Goal: Task Accomplishment & Management: Manage account settings

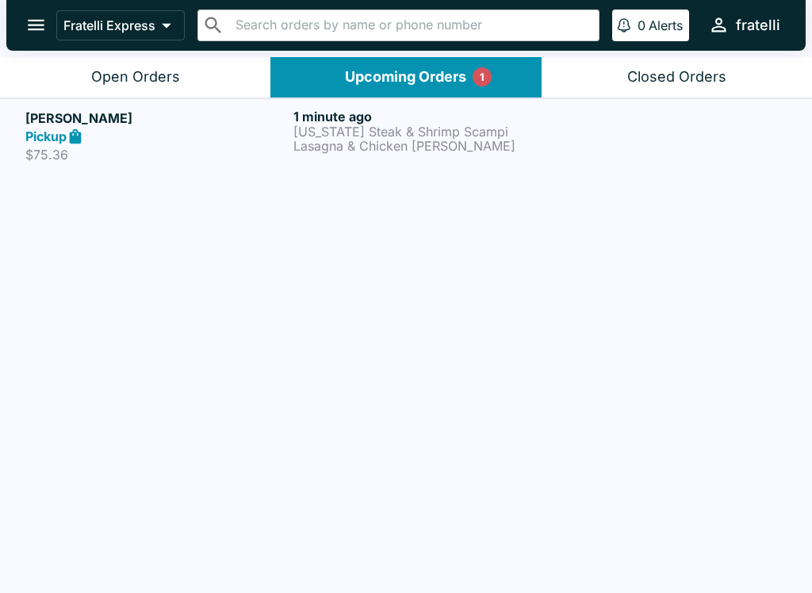
click at [242, 134] on div "Pickup" at bounding box center [156, 137] width 262 height 18
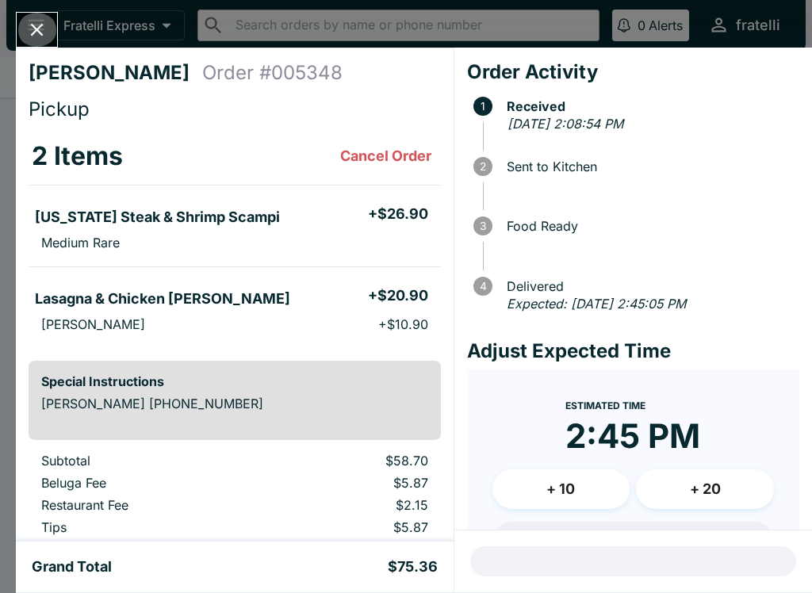
click at [43, 29] on icon "Close" at bounding box center [36, 29] width 21 height 21
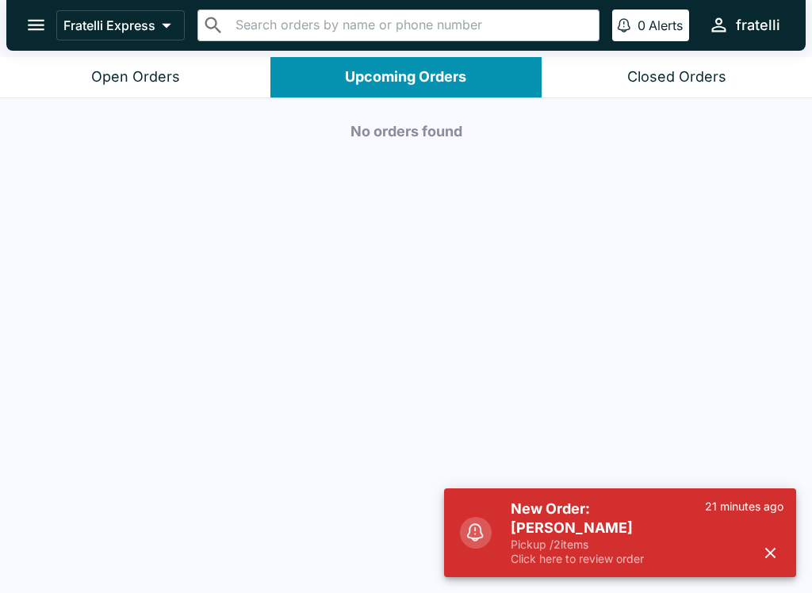
click at [567, 542] on p "Pickup / 2 items" at bounding box center [608, 545] width 194 height 14
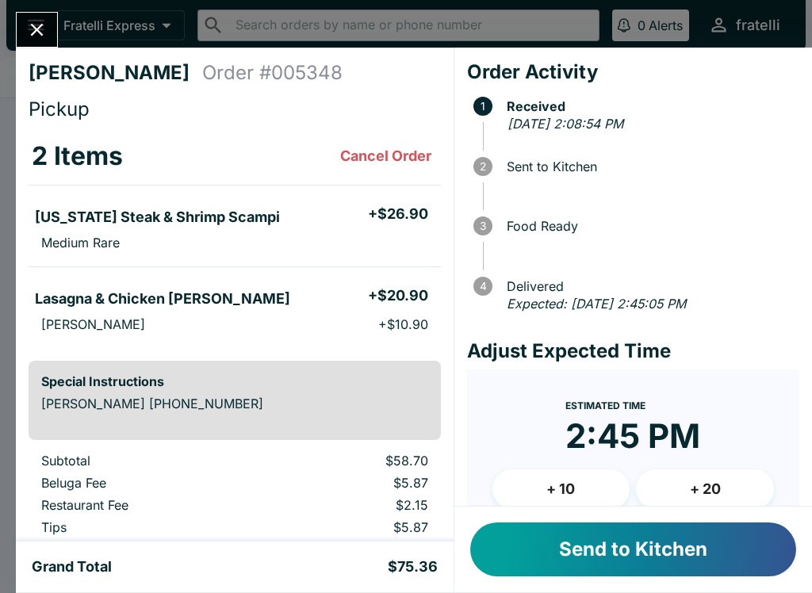
click at [574, 550] on button "Send to Kitchen" at bounding box center [633, 550] width 326 height 54
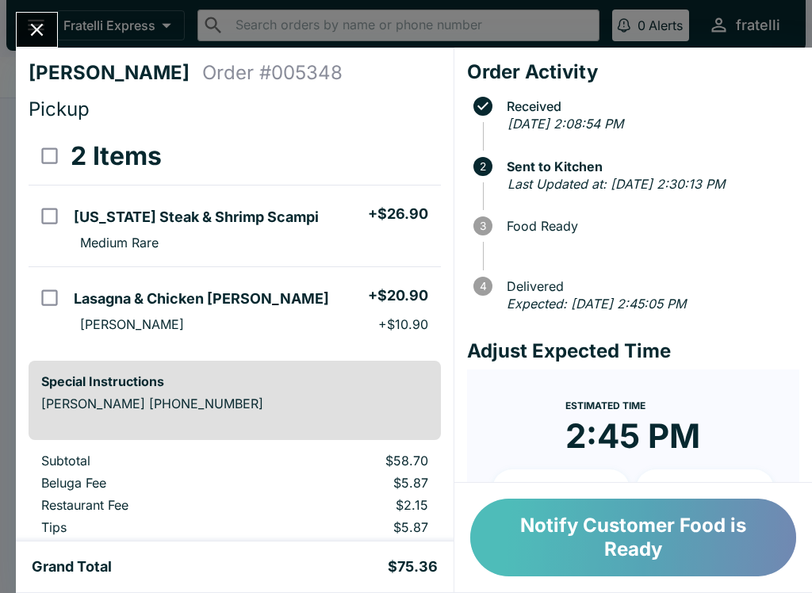
click at [616, 532] on button "Notify Customer Food is Ready" at bounding box center [633, 538] width 326 height 78
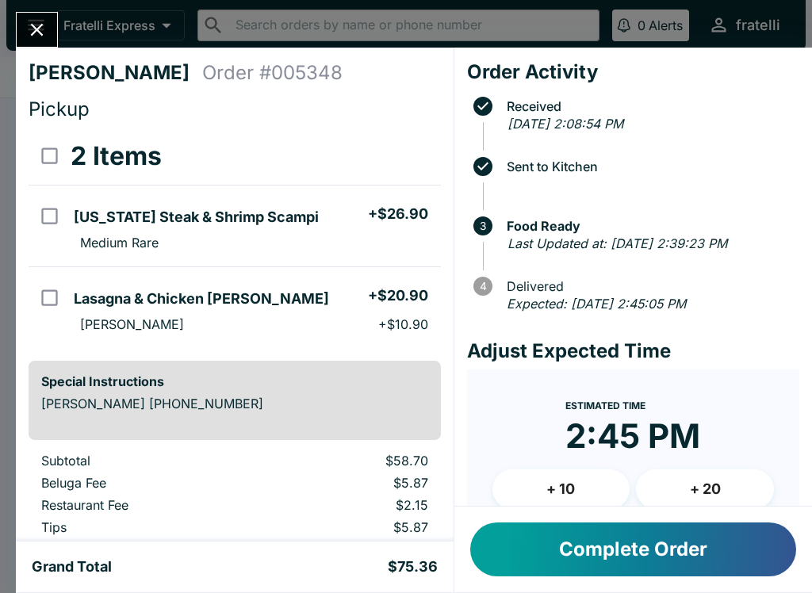
click at [620, 553] on button "Complete Order" at bounding box center [633, 550] width 326 height 54
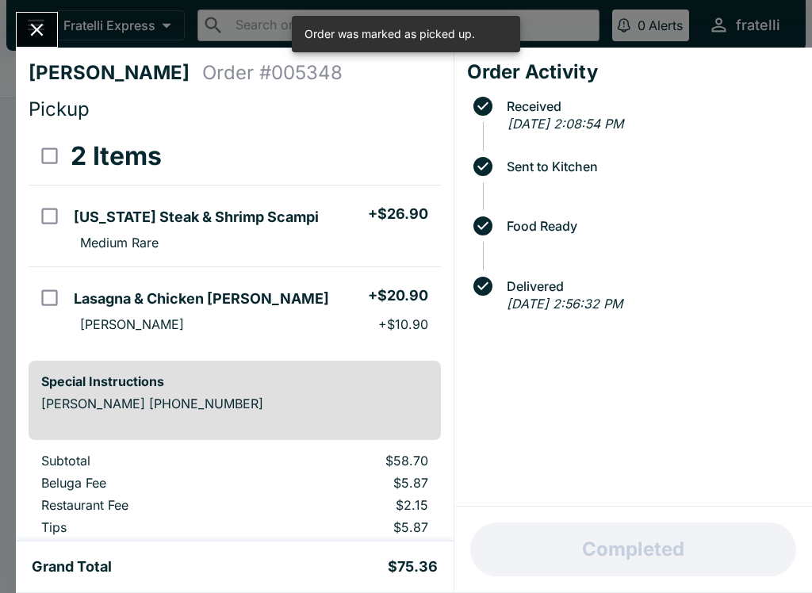
click at [42, 35] on icon "Close" at bounding box center [37, 30] width 13 height 13
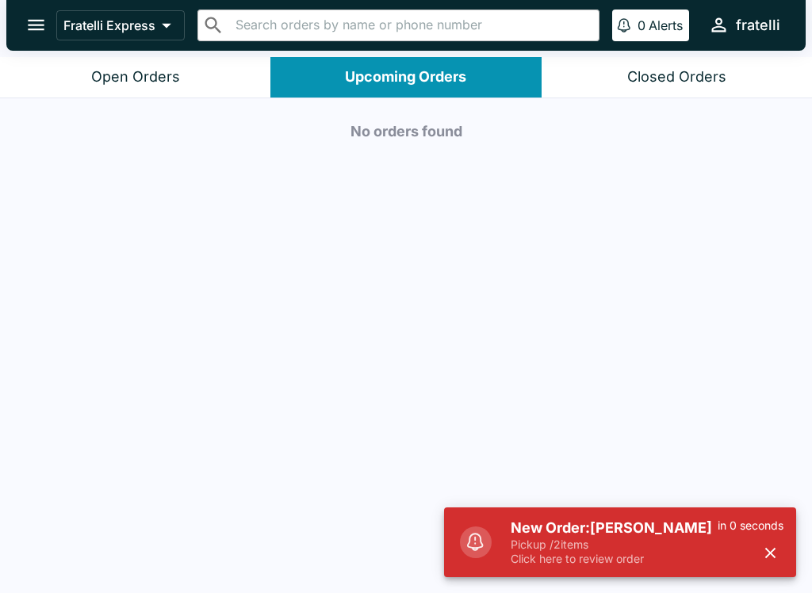
click at [610, 551] on p "Pickup / 2 items" at bounding box center [614, 545] width 207 height 14
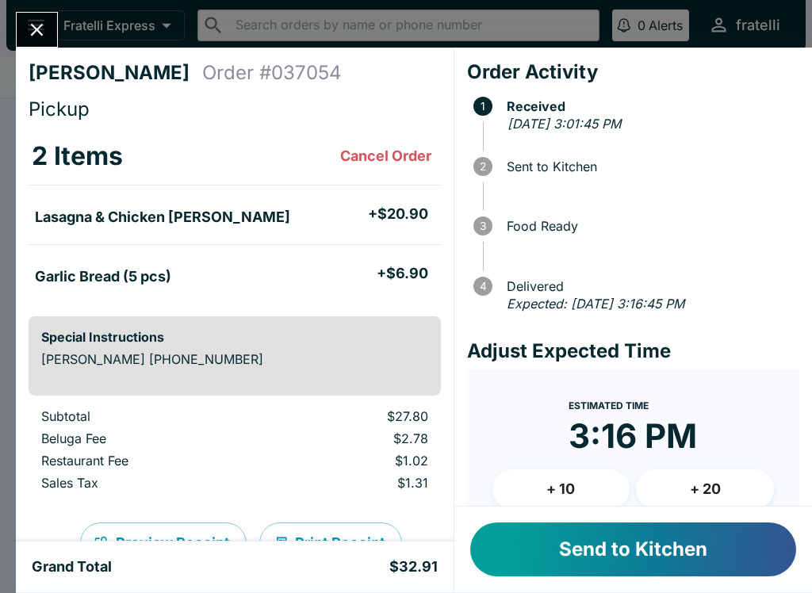
click at [620, 552] on button "Send to Kitchen" at bounding box center [633, 550] width 326 height 54
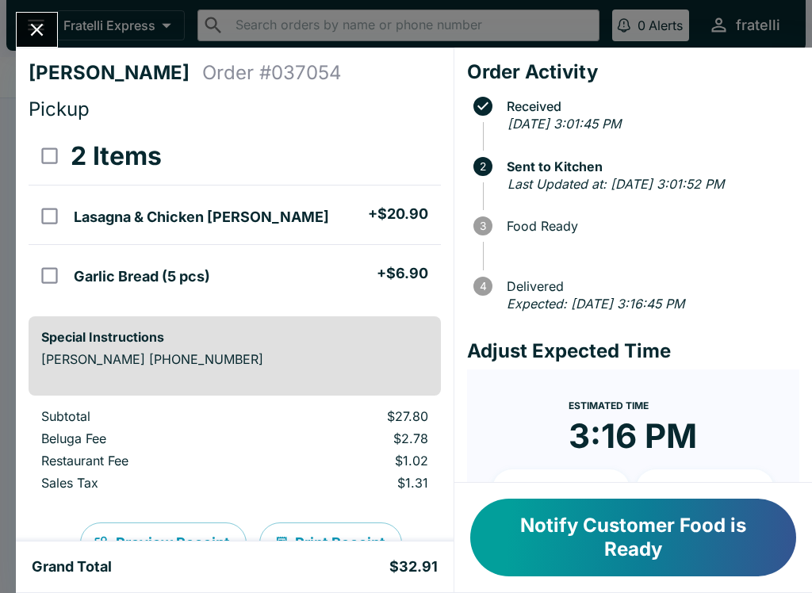
click at [605, 541] on button "Notify Customer Food is Ready" at bounding box center [633, 538] width 326 height 78
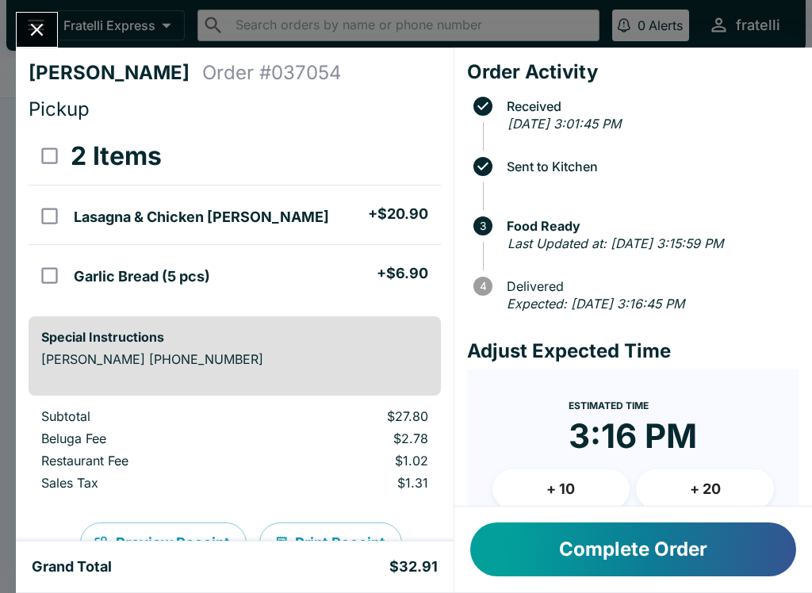
click at [613, 553] on button "Complete Order" at bounding box center [633, 550] width 326 height 54
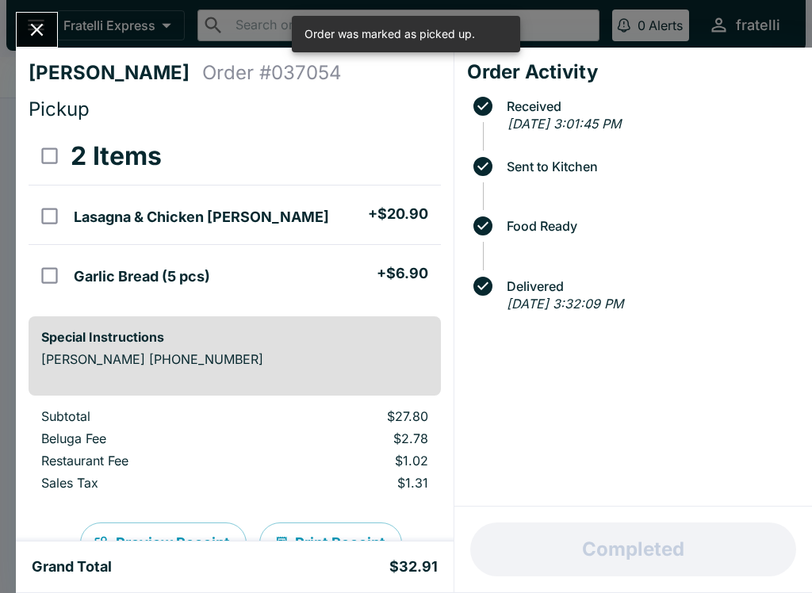
click at [45, 29] on icon "Close" at bounding box center [36, 29] width 21 height 21
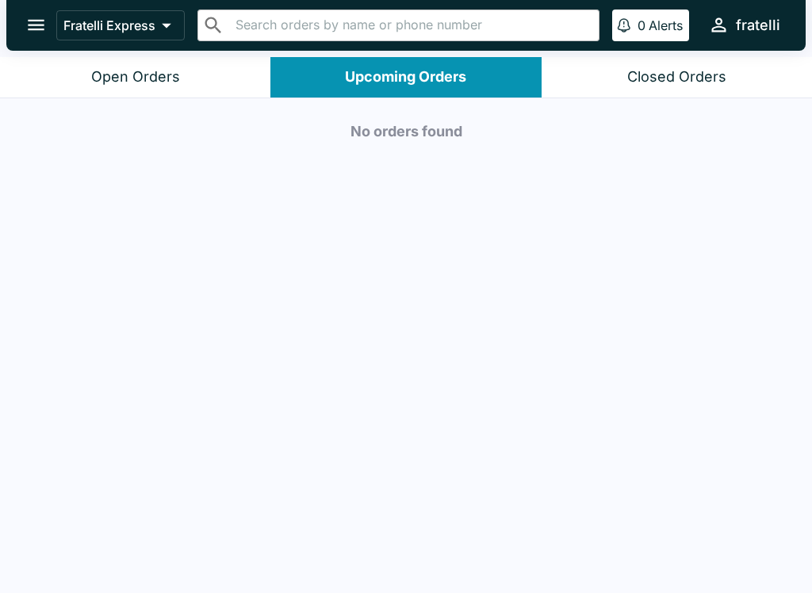
click at [35, 29] on icon "open drawer" at bounding box center [35, 24] width 21 height 21
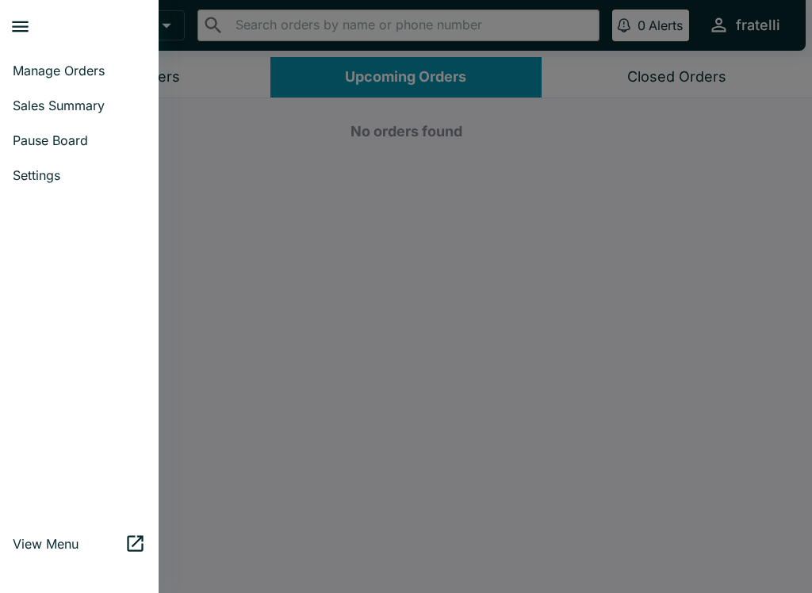
click at [616, 83] on div at bounding box center [406, 296] width 812 height 593
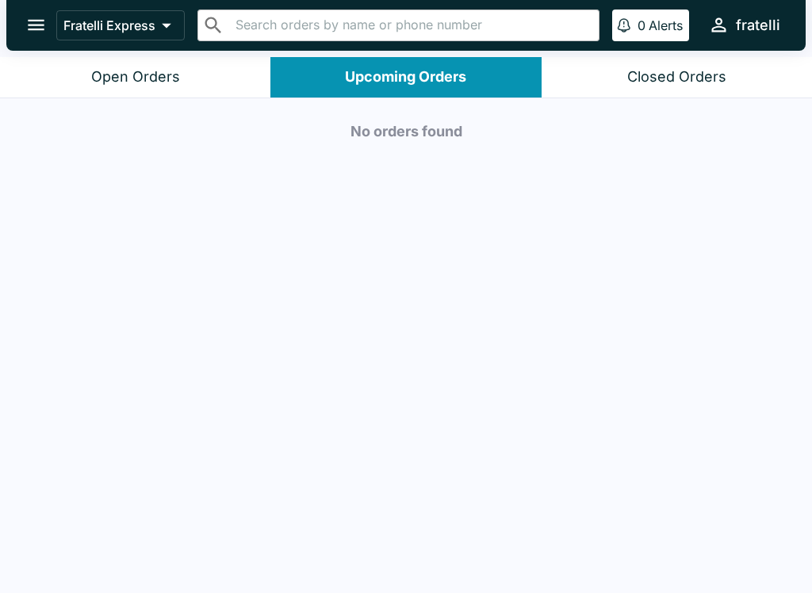
click at [669, 80] on div "Closed Orders" at bounding box center [677, 77] width 99 height 18
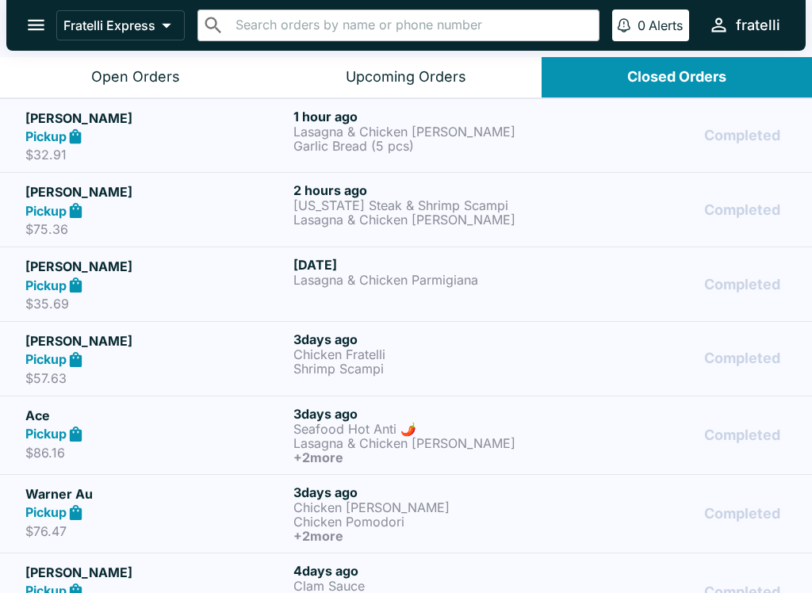
click at [381, 74] on div "Upcoming Orders" at bounding box center [406, 77] width 121 height 18
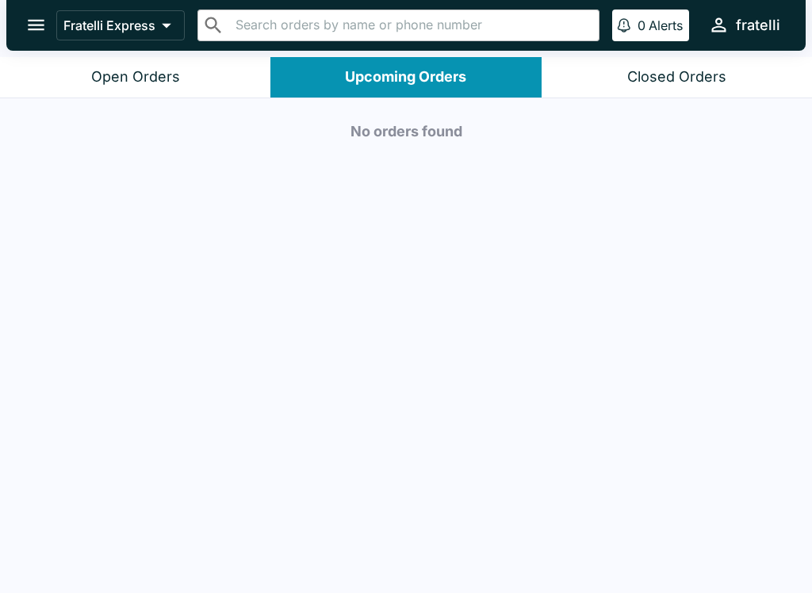
click at [662, 81] on div "Closed Orders" at bounding box center [677, 77] width 99 height 18
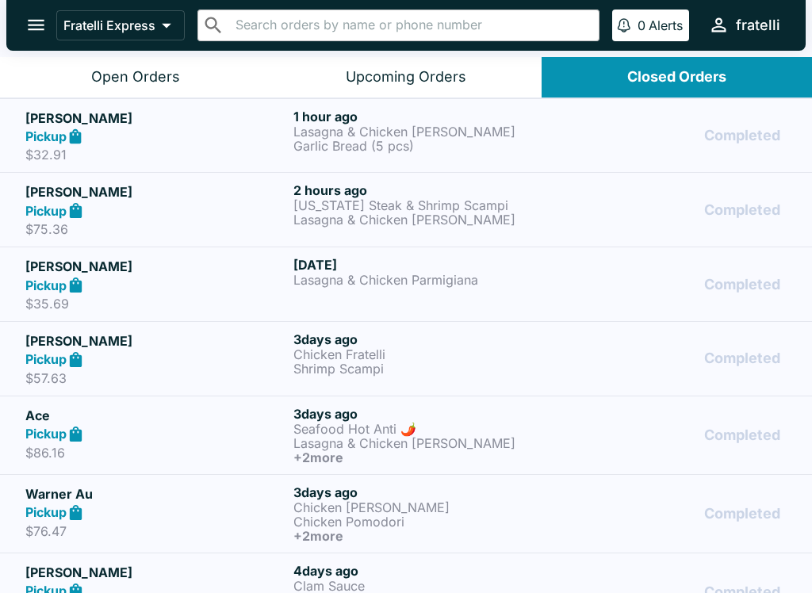
click at [28, 27] on icon "open drawer" at bounding box center [35, 24] width 21 height 21
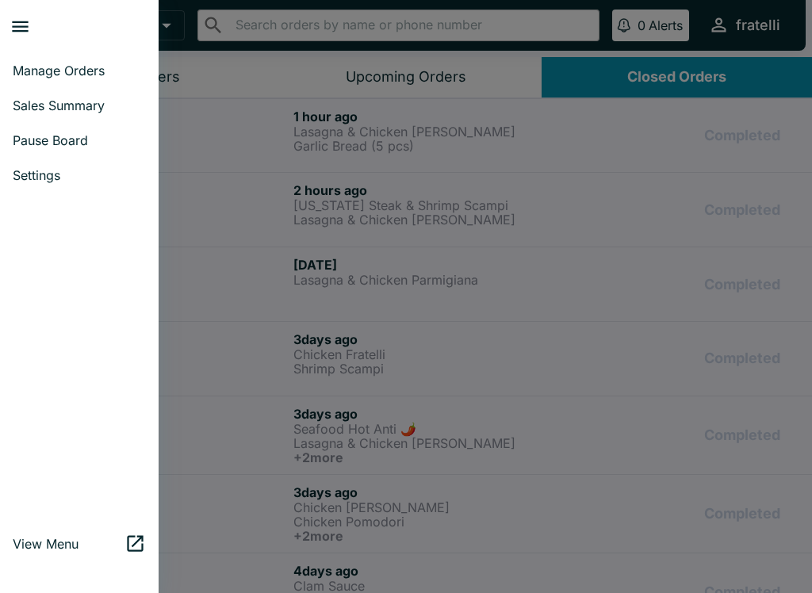
click at [62, 109] on span "Sales Summary" at bounding box center [79, 106] width 133 height 16
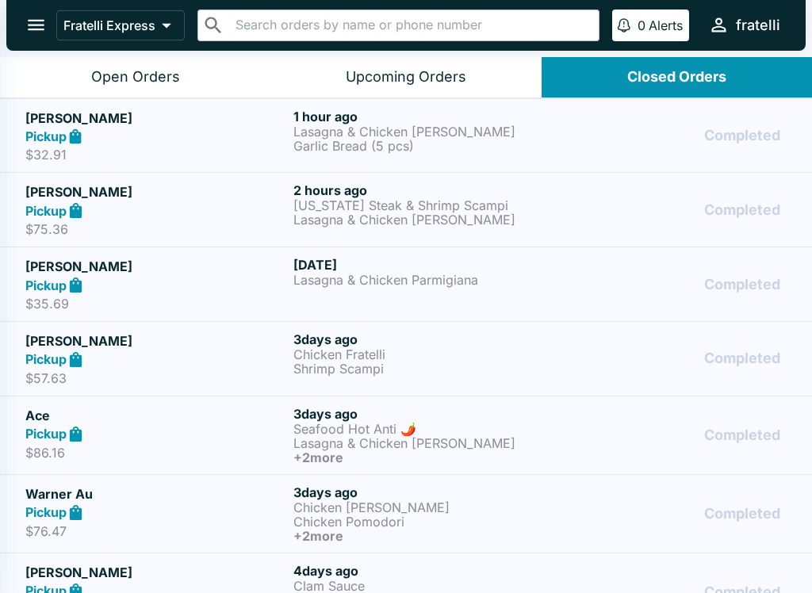
select select "03:00"
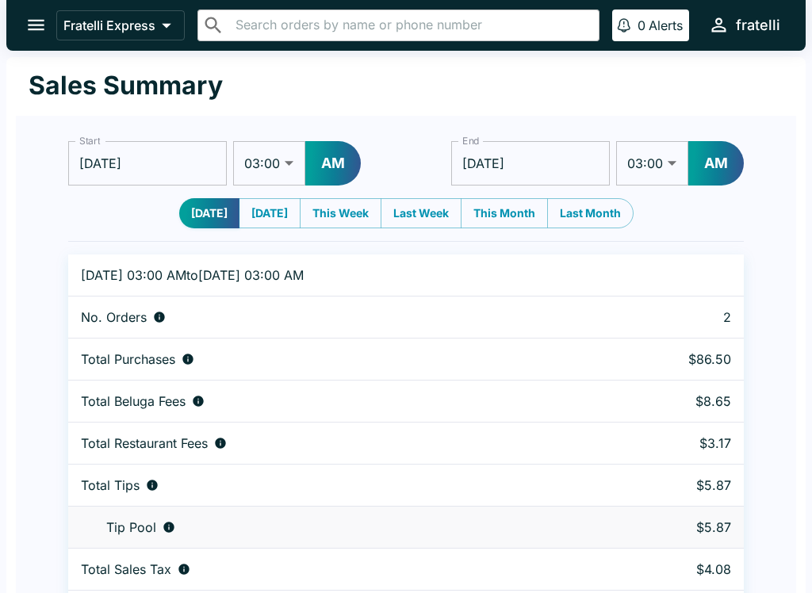
click at [34, 23] on icon "open drawer" at bounding box center [35, 24] width 21 height 21
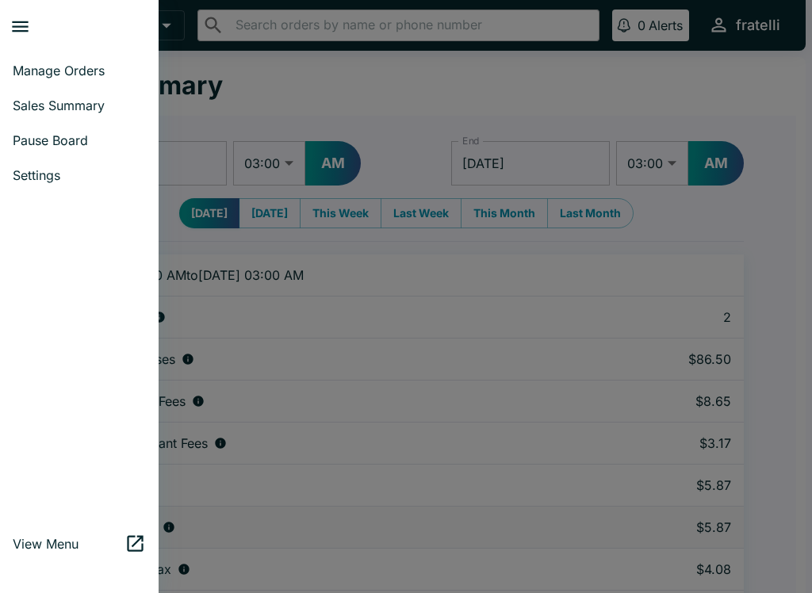
click at [32, 63] on span "Manage Orders" at bounding box center [79, 71] width 133 height 16
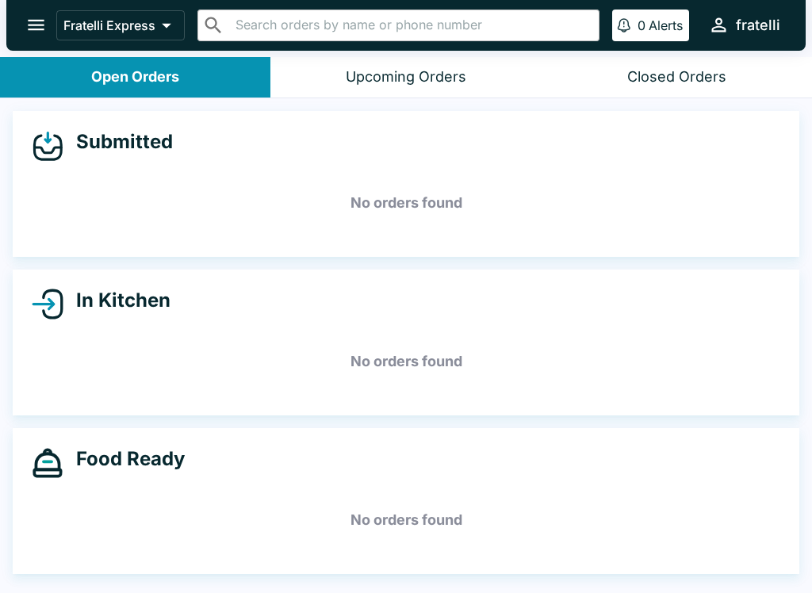
click at [24, 25] on button "open drawer" at bounding box center [36, 25] width 40 height 40
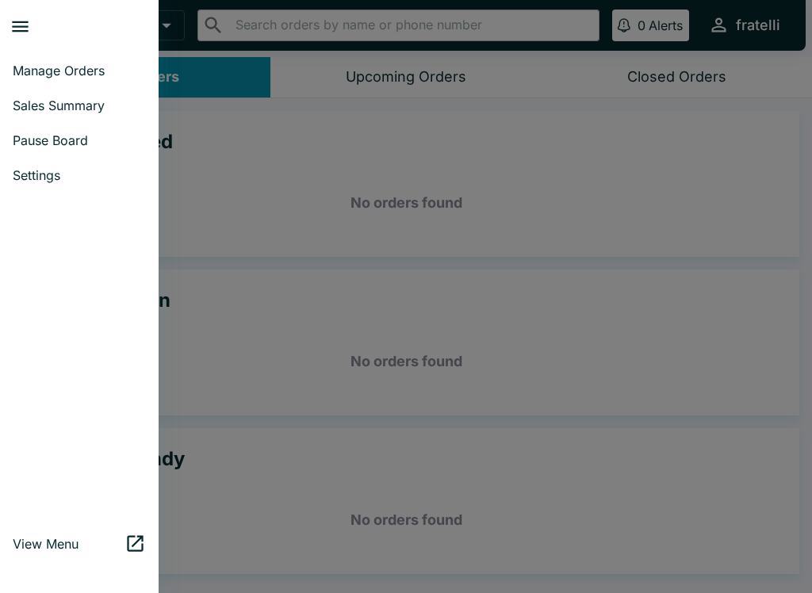
click at [75, 104] on span "Sales Summary" at bounding box center [79, 106] width 133 height 16
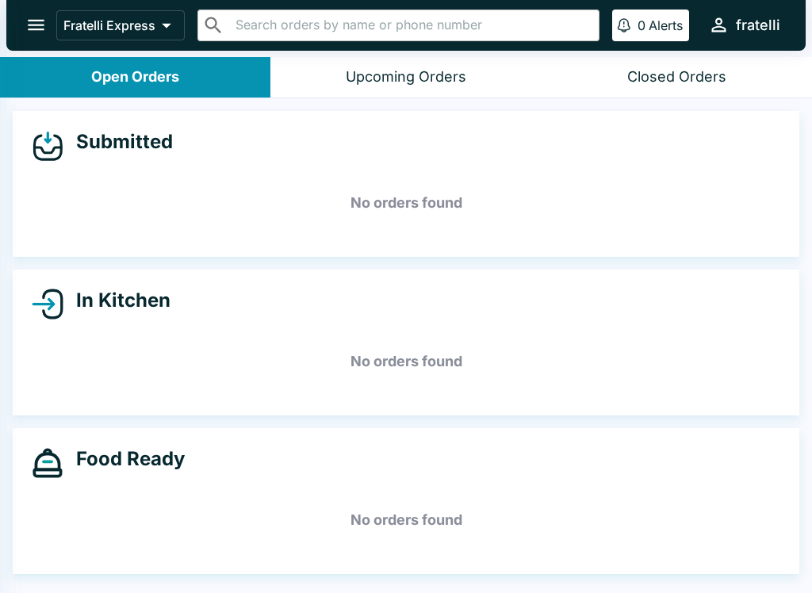
select select "03:00"
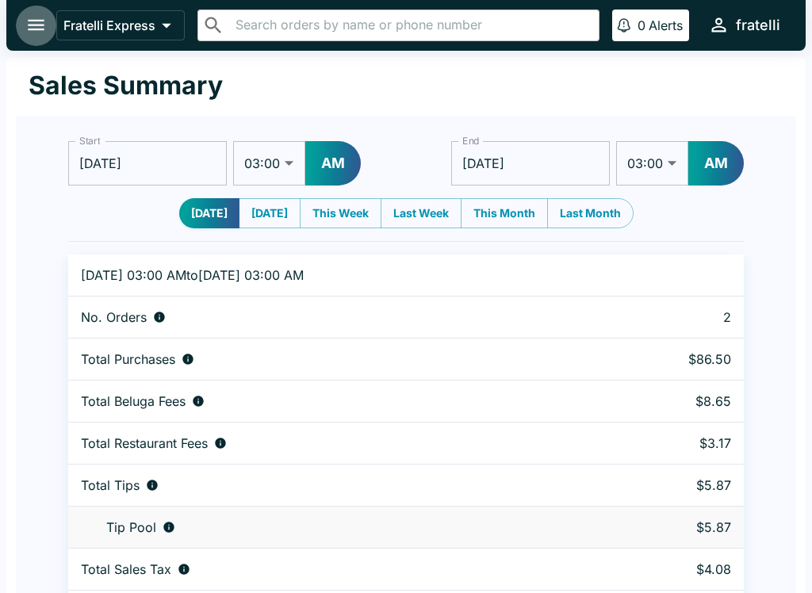
click at [37, 13] on button "open drawer" at bounding box center [36, 25] width 40 height 40
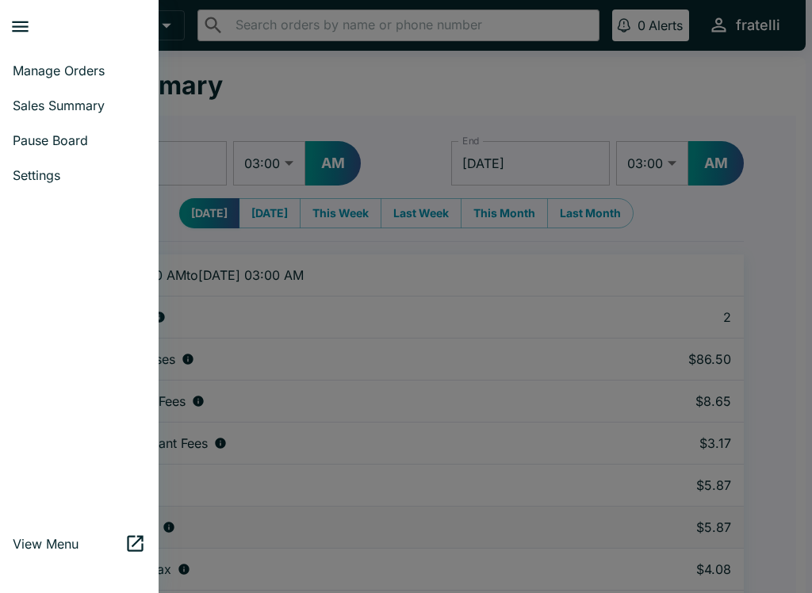
click at [63, 58] on link "Manage Orders" at bounding box center [79, 70] width 159 height 35
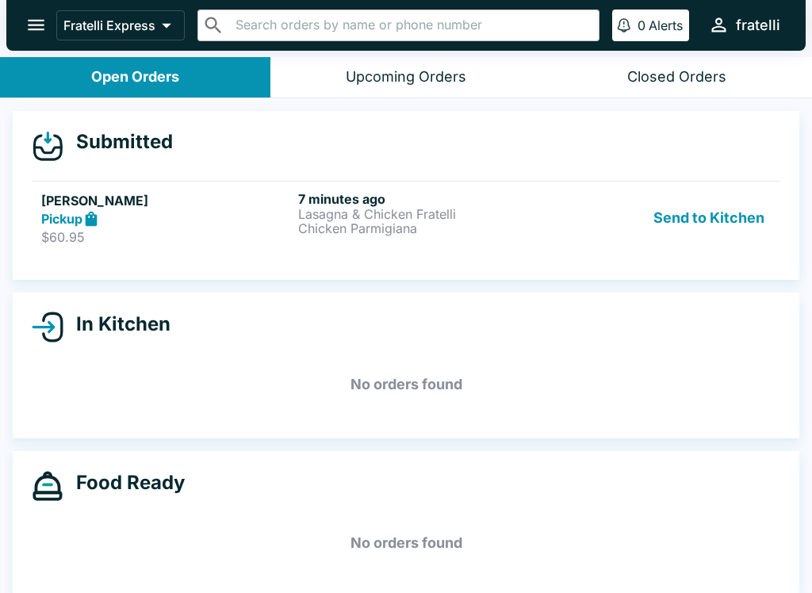
click at [742, 212] on button "Send to Kitchen" at bounding box center [709, 218] width 124 height 55
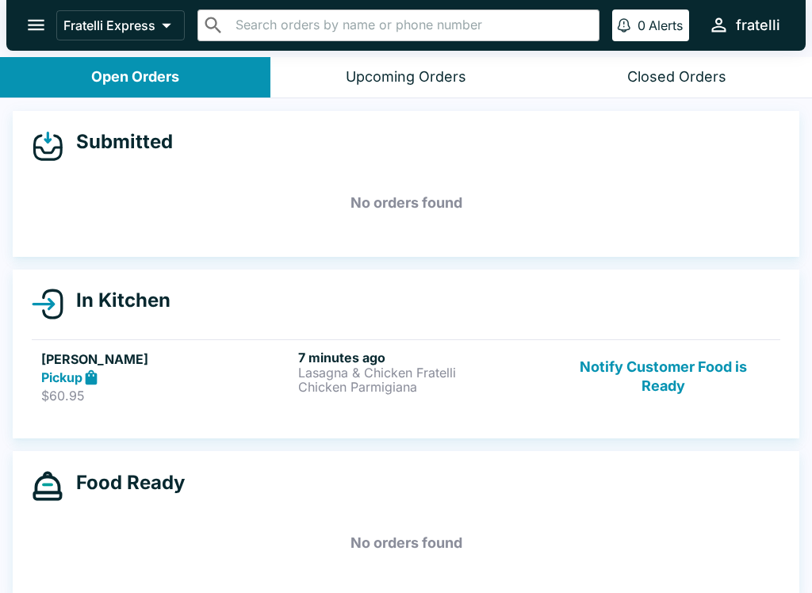
click at [143, 361] on h5 "[PERSON_NAME]" at bounding box center [166, 359] width 251 height 19
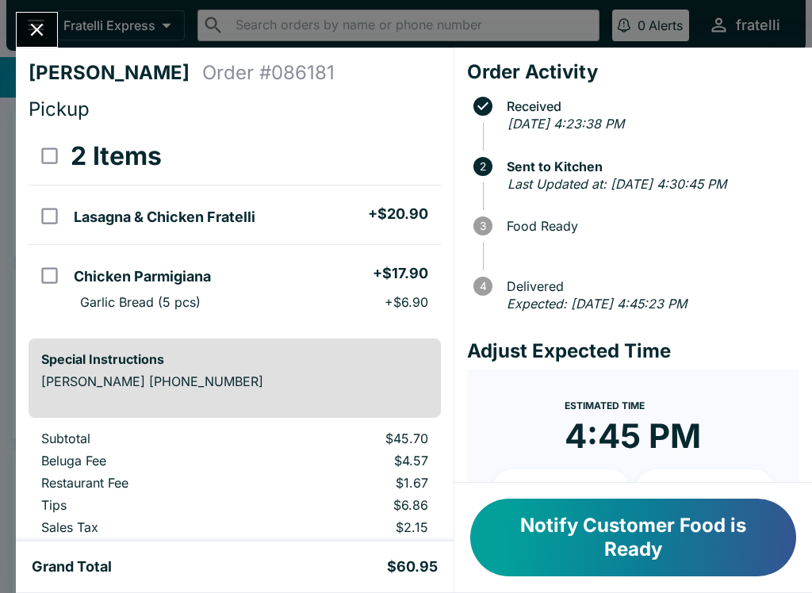
click at [597, 529] on button "Notify Customer Food is Ready" at bounding box center [633, 538] width 326 height 78
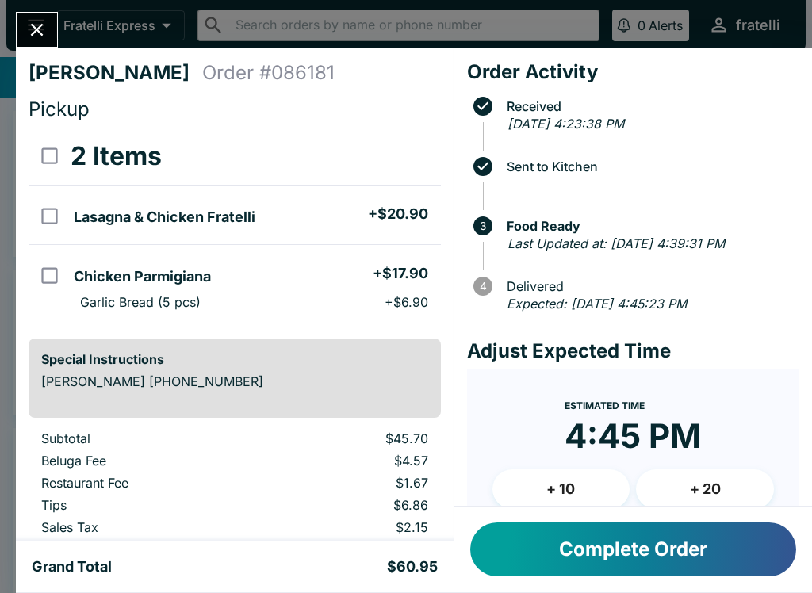
click at [595, 543] on button "Complete Order" at bounding box center [633, 550] width 326 height 54
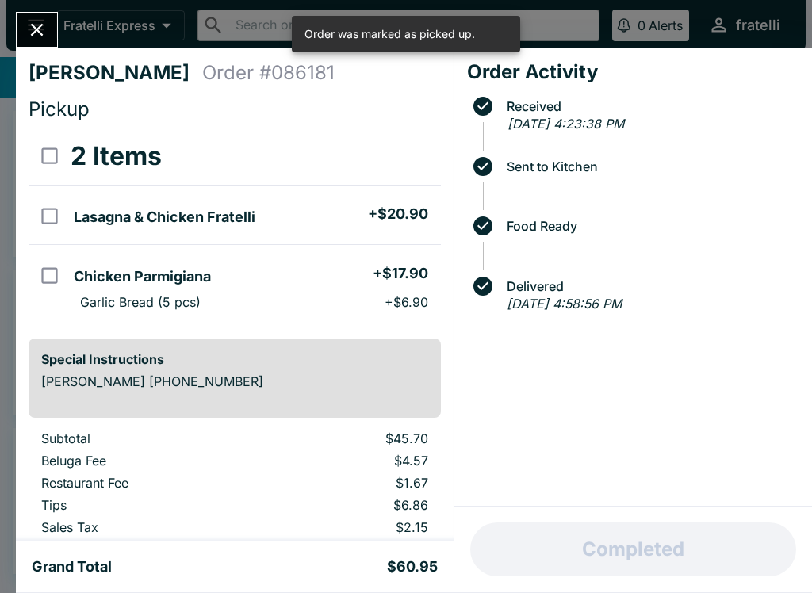
click at [44, 40] on icon "Close" at bounding box center [36, 29] width 21 height 21
